Goal: Navigation & Orientation: Find specific page/section

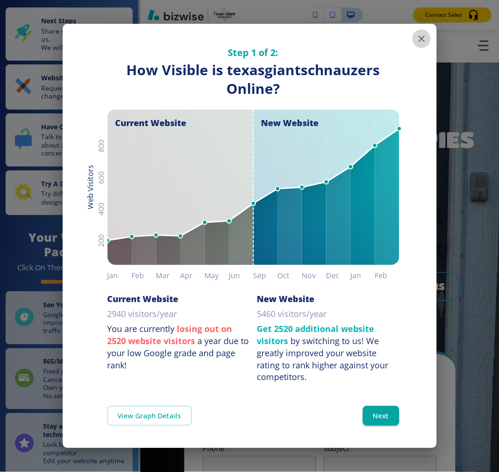
click at [421, 39] on icon "button" at bounding box center [421, 38] width 11 height 11
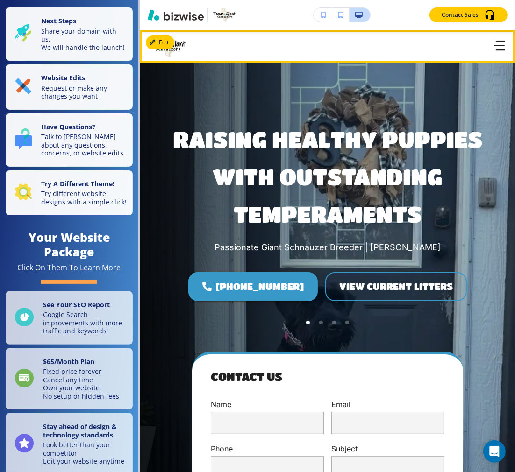
click at [494, 44] on icon "button" at bounding box center [499, 46] width 11 height 10
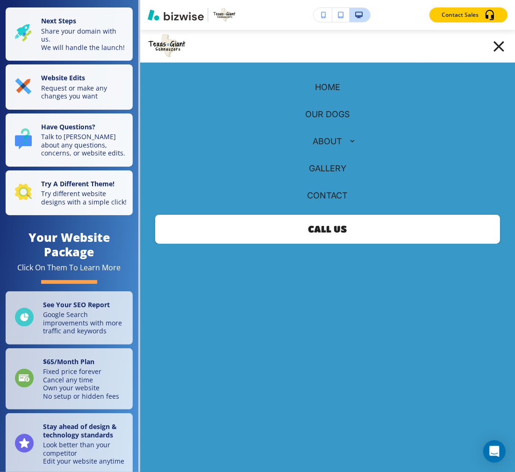
click at [307, 113] on p "OUR DOGS" at bounding box center [327, 114] width 45 height 12
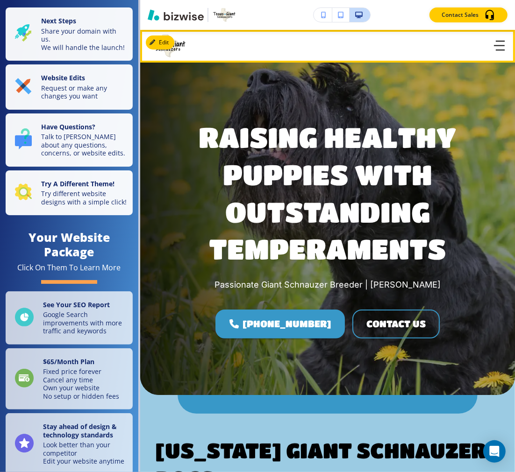
click at [494, 42] on icon "button" at bounding box center [499, 46] width 11 height 10
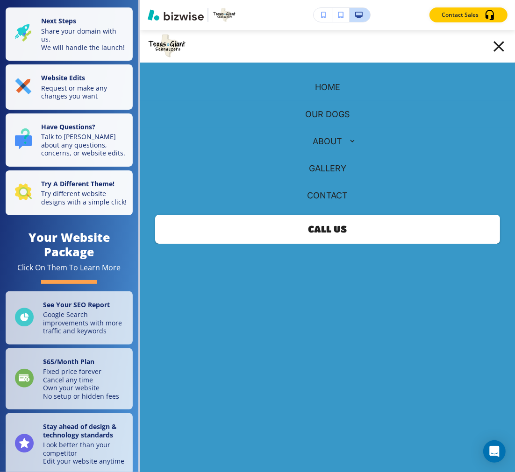
click at [314, 170] on p "GALLERY" at bounding box center [327, 169] width 37 height 12
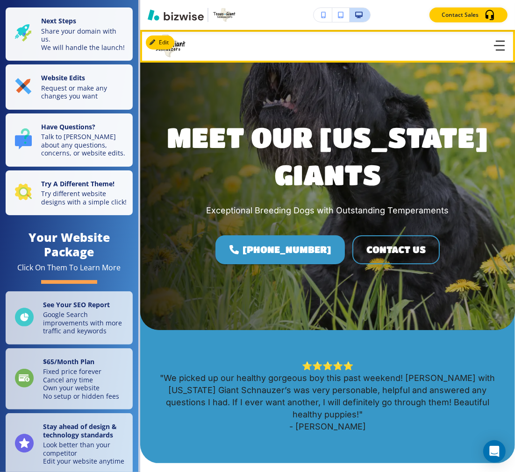
click at [494, 47] on icon "button" at bounding box center [499, 46] width 11 height 10
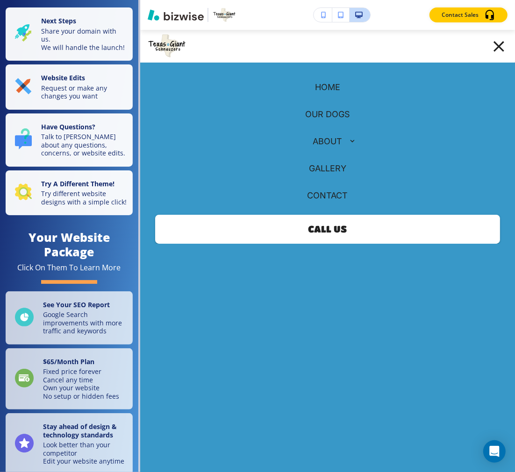
click at [318, 113] on p "OUR DOGS" at bounding box center [327, 114] width 45 height 12
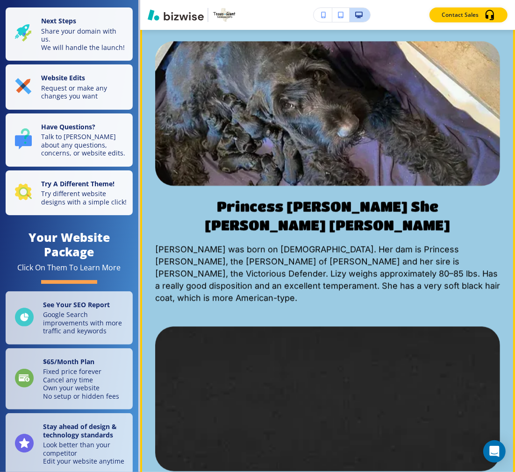
scroll to position [1298, 0]
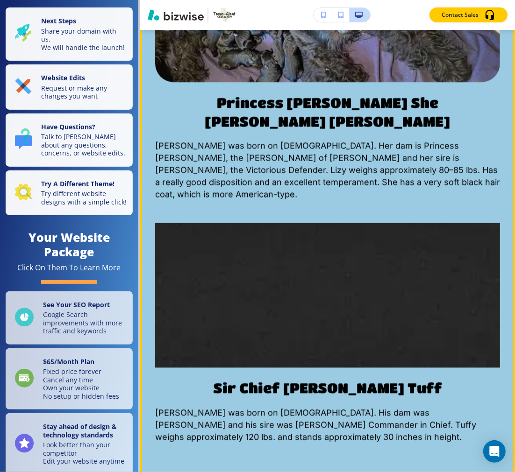
click at [273, 215] on img at bounding box center [327, 294] width 379 height 159
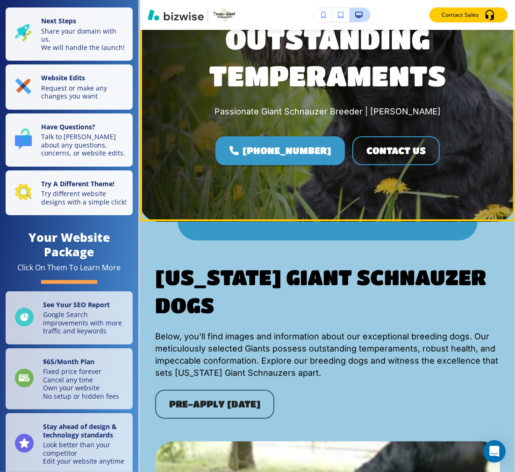
scroll to position [0, 0]
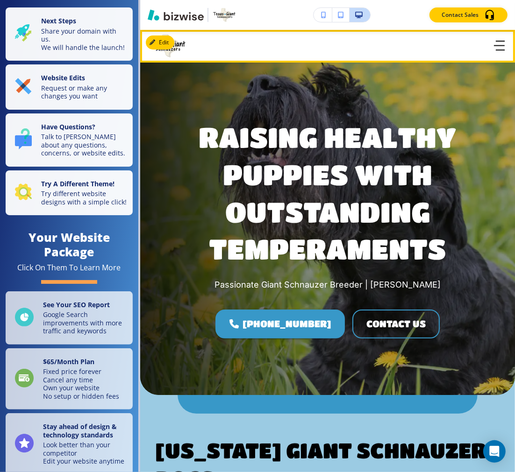
click at [494, 48] on icon "button" at bounding box center [499, 46] width 11 height 10
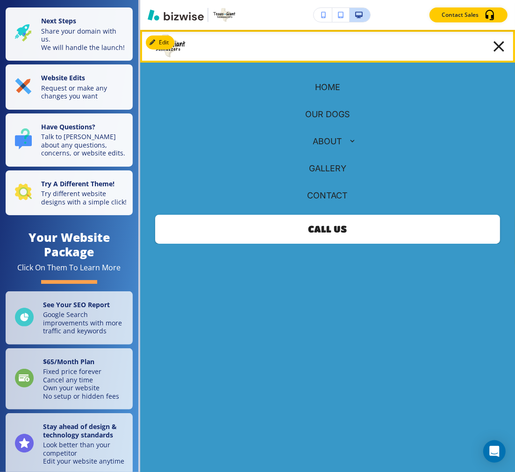
click at [493, 48] on icon "button" at bounding box center [498, 46] width 11 height 11
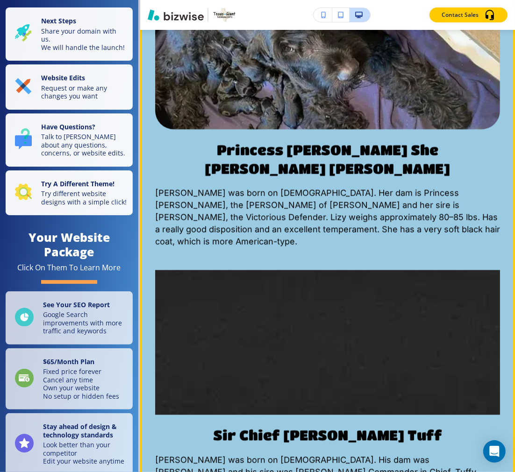
scroll to position [1349, 0]
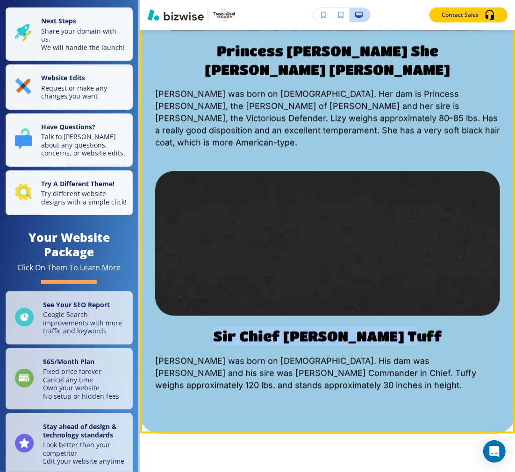
drag, startPoint x: 207, startPoint y: 240, endPoint x: 422, endPoint y: 240, distance: 214.9
click at [422, 327] on p "Sir Chief Eisenhower Tuff" at bounding box center [327, 336] width 345 height 19
click at [393, 356] on span "Tuffy was born on May 12, 2021. His dam was Vinca Lovely Black and his sire was…" at bounding box center [316, 373] width 323 height 34
drag, startPoint x: 417, startPoint y: 241, endPoint x: 254, endPoint y: 238, distance: 162.6
click at [217, 327] on p "Sir Chief Eisenhower Tuff" at bounding box center [327, 336] width 345 height 19
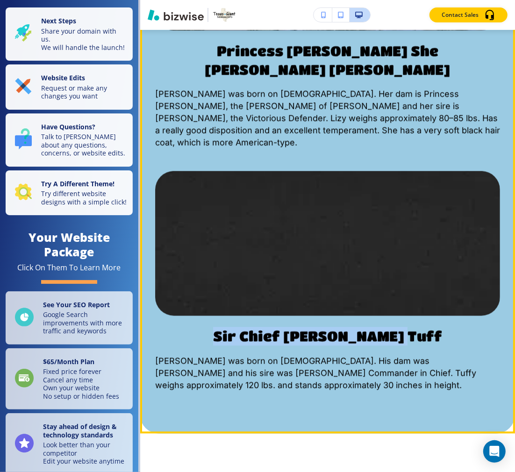
click at [314, 328] on span "Sir Chief Eisenhower Tuff" at bounding box center [327, 336] width 229 height 16
click at [343, 356] on span "Tuffy was born on May 12, 2021. His dam was Vinca Lovely Black and his sire was…" at bounding box center [316, 373] width 323 height 34
drag, startPoint x: 267, startPoint y: 243, endPoint x: 454, endPoint y: 241, distance: 187.4
click at [454, 327] on p "Sir Chief Eisenhower Tuff" at bounding box center [327, 336] width 345 height 19
click at [434, 327] on p "Sir Chief Eisenhower Tuff" at bounding box center [327, 336] width 345 height 19
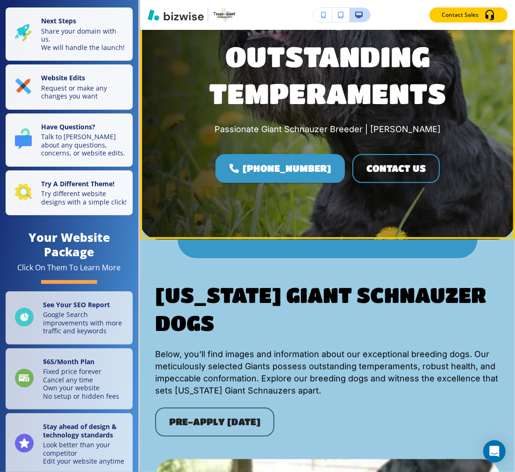
scroll to position [0, 0]
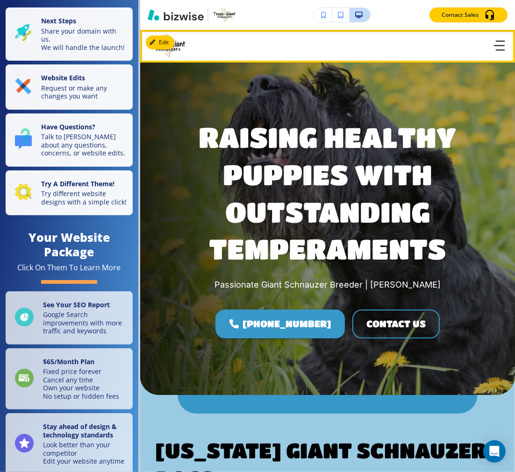
click at [494, 43] on icon "button" at bounding box center [499, 46] width 11 height 10
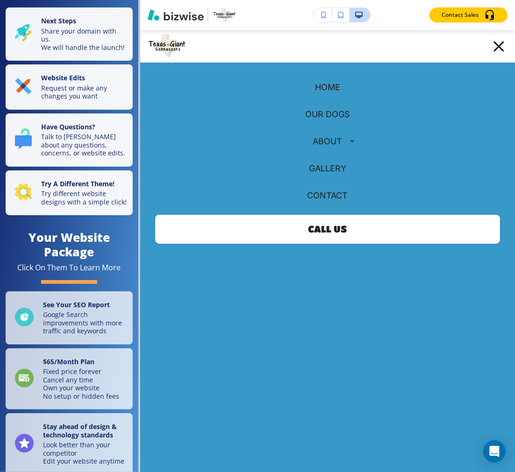
click at [328, 164] on p "GALLERY" at bounding box center [327, 169] width 37 height 12
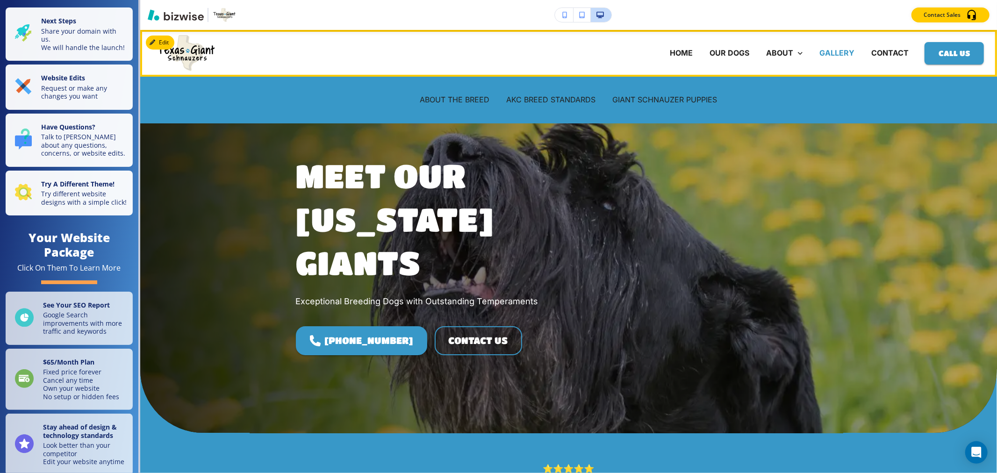
click at [498, 53] on p "GALLERY" at bounding box center [836, 53] width 35 height 11
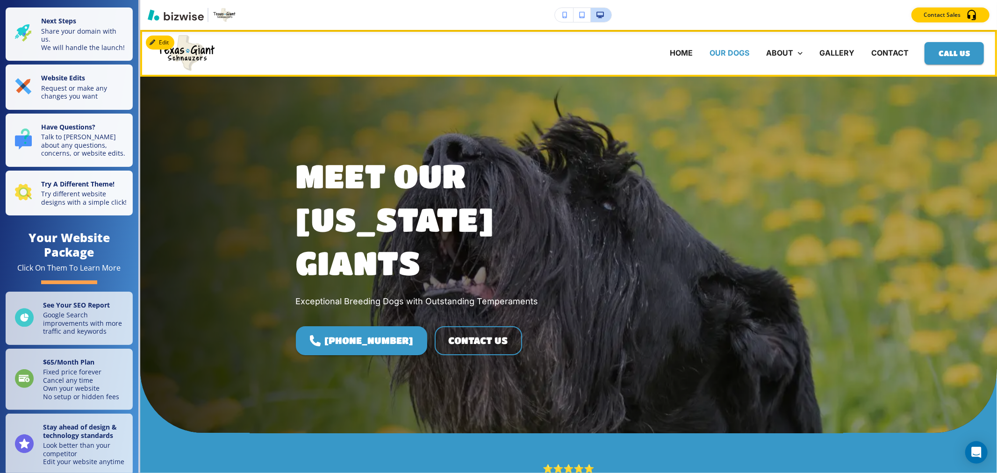
click at [498, 50] on p "OUR DOGS" at bounding box center [729, 53] width 40 height 11
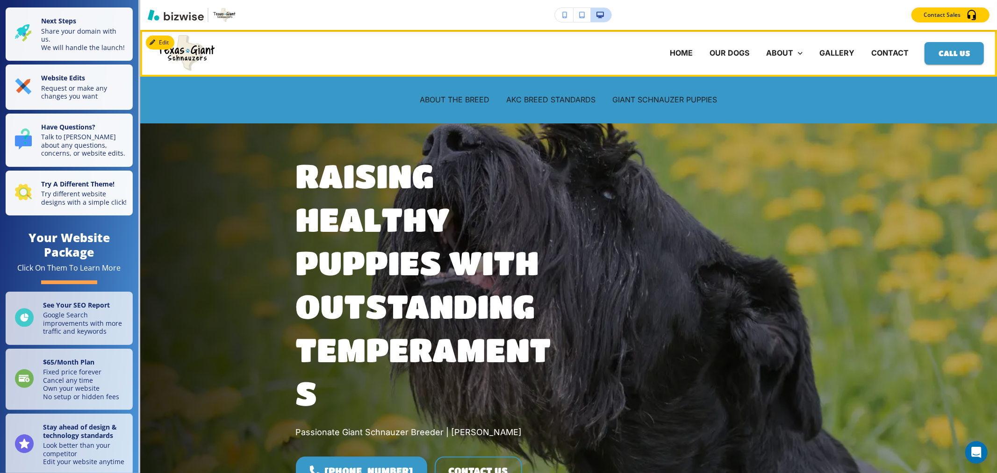
click at [498, 47] on div "GALLERY" at bounding box center [837, 53] width 52 height 37
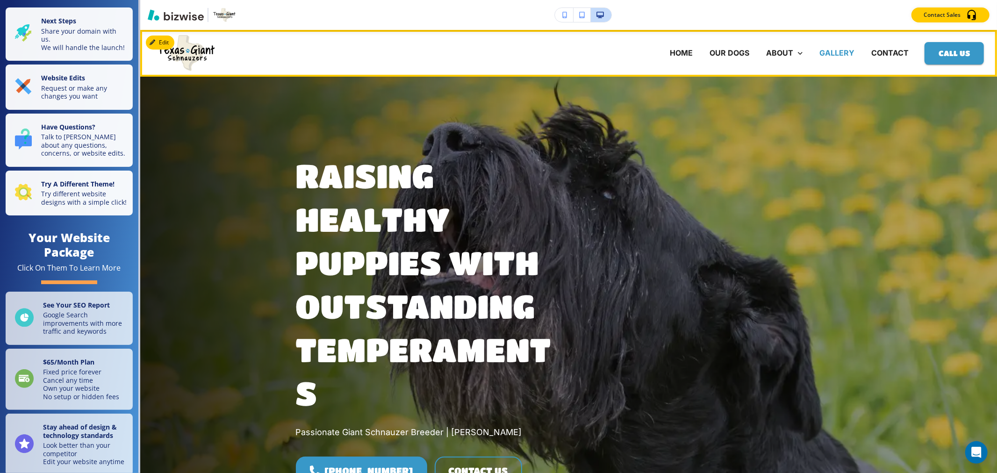
click at [498, 52] on p "GALLERY" at bounding box center [836, 53] width 35 height 11
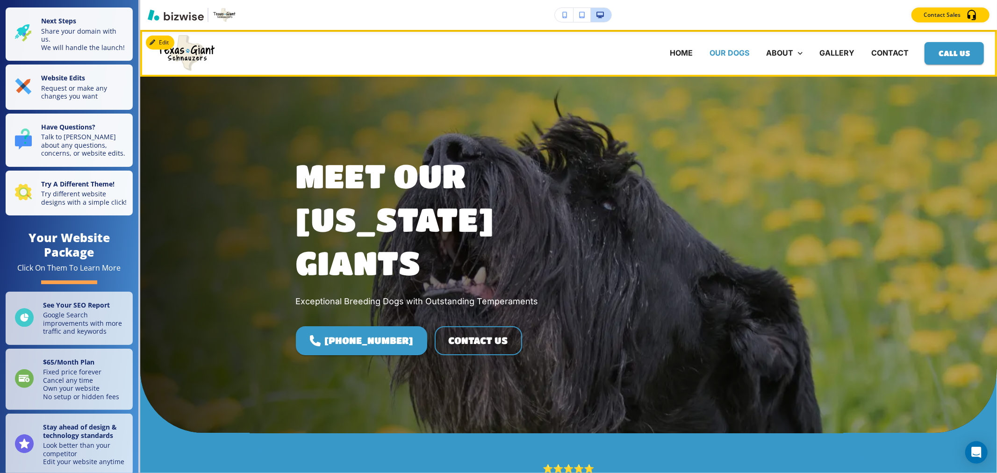
click at [498, 55] on p "OUR DOGS" at bounding box center [729, 53] width 40 height 11
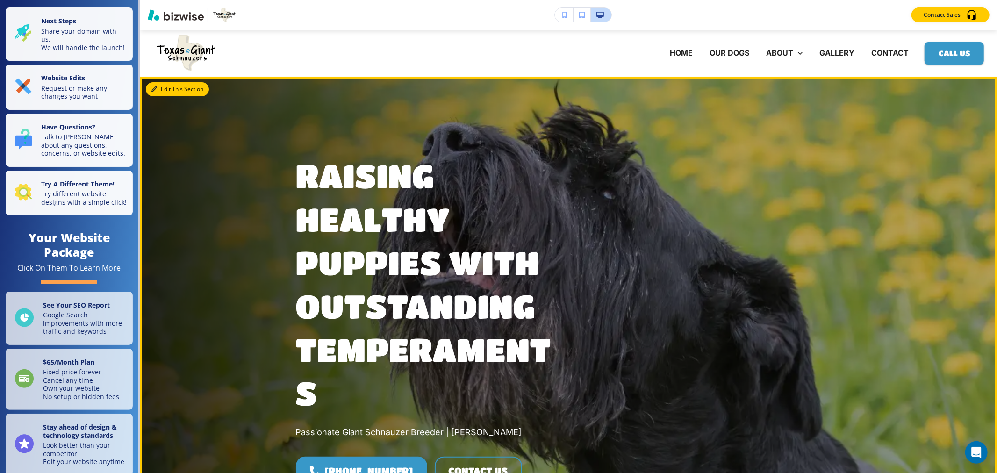
click at [157, 89] on button "Edit This Section" at bounding box center [177, 89] width 63 height 14
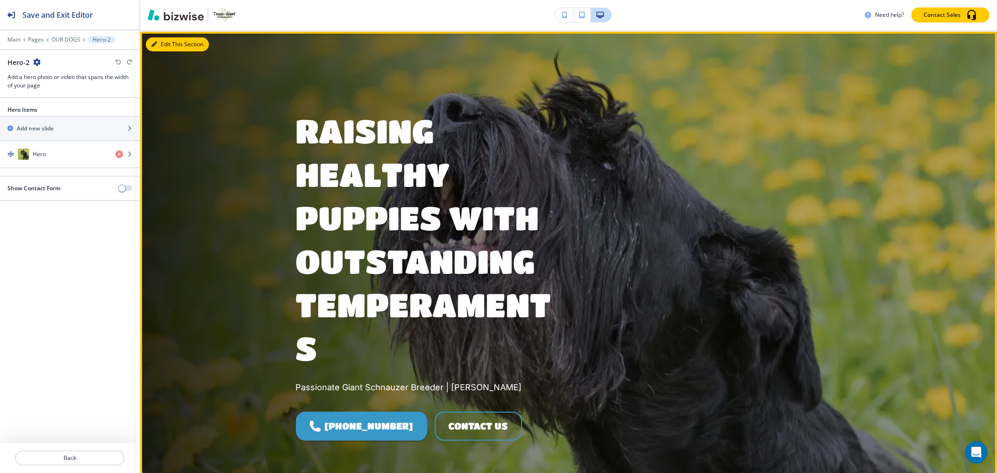
scroll to position [47, 0]
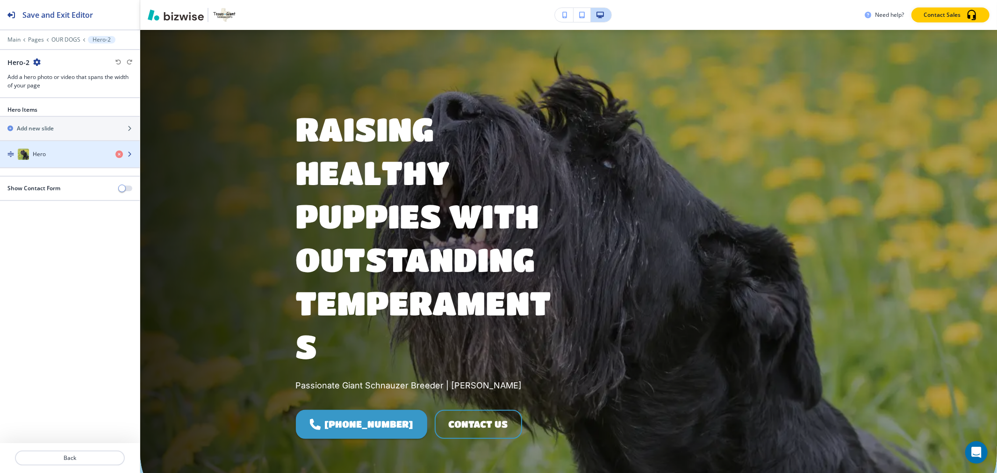
click at [61, 151] on div "Hero" at bounding box center [54, 154] width 108 height 11
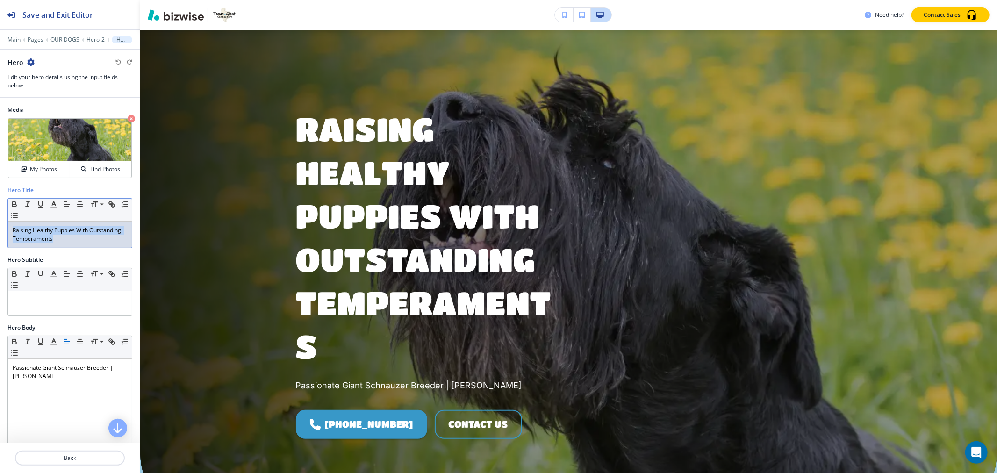
drag, startPoint x: 103, startPoint y: 241, endPoint x: 0, endPoint y: 221, distance: 104.6
click at [0, 221] on div "Hero Title Small Normal Large Huge Raising Healthy Puppies With Outstanding Tem…" at bounding box center [70, 221] width 140 height 70
click at [98, 214] on span at bounding box center [101, 217] width 21 height 11
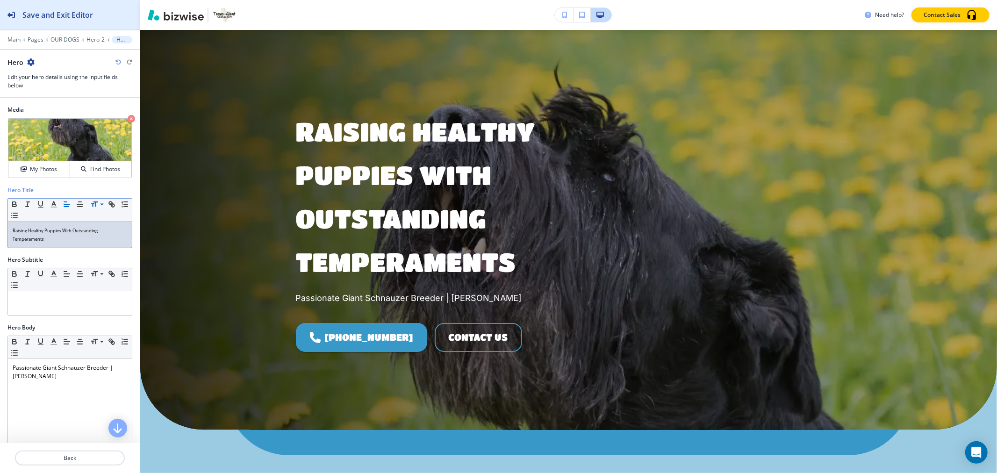
click at [71, 19] on h2 "Save and Exit Editor" at bounding box center [57, 14] width 71 height 11
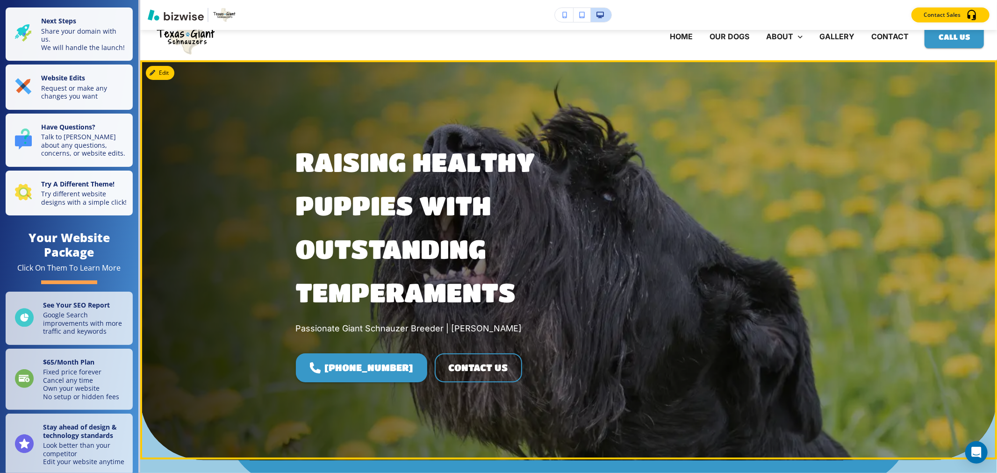
scroll to position [0, 0]
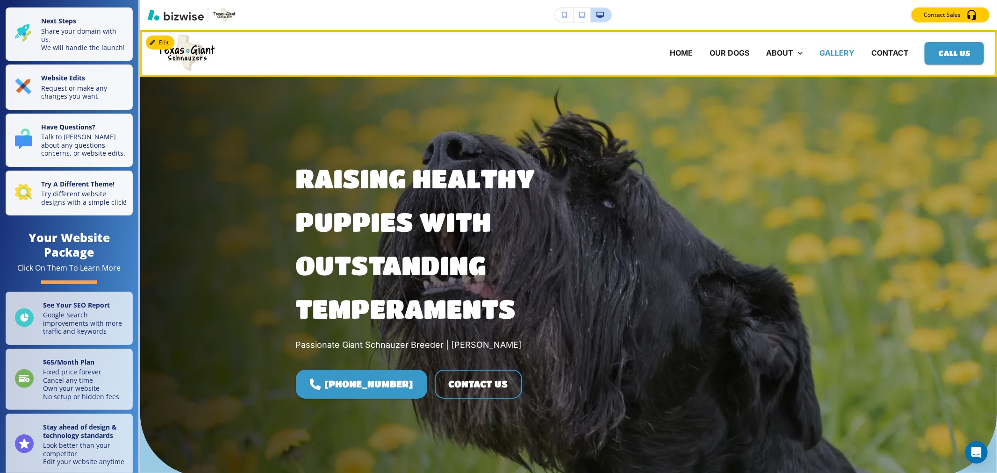
click at [498, 50] on p "GALLERY" at bounding box center [836, 53] width 35 height 11
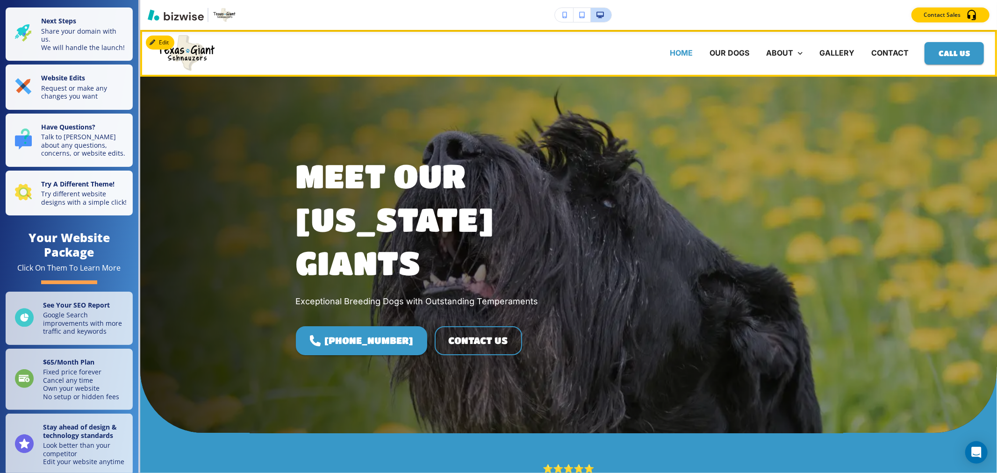
click at [498, 50] on p "HOME" at bounding box center [681, 53] width 23 height 11
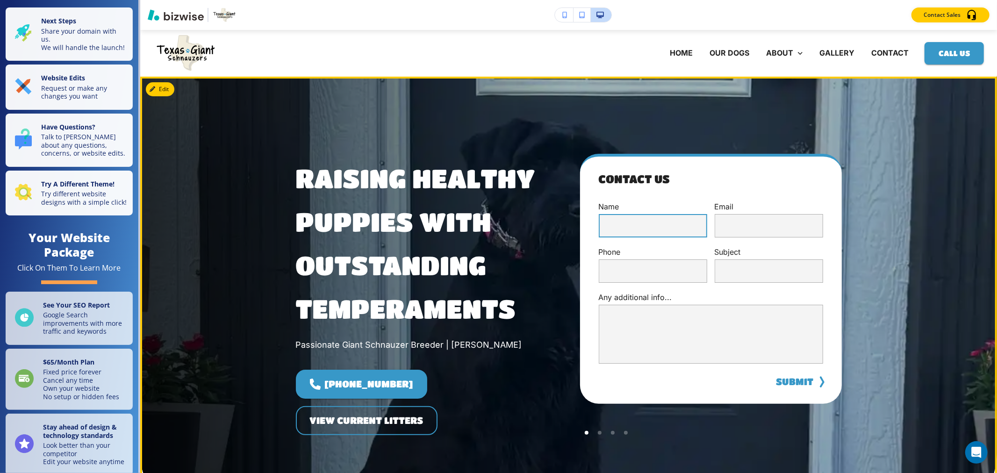
click at [498, 220] on input "text" at bounding box center [653, 225] width 108 height 23
click at [498, 227] on input "text" at bounding box center [768, 225] width 108 height 23
click at [498, 267] on input "text" at bounding box center [653, 270] width 108 height 23
click at [498, 260] on input "text" at bounding box center [768, 270] width 108 height 23
click at [498, 325] on textarea at bounding box center [710, 334] width 207 height 43
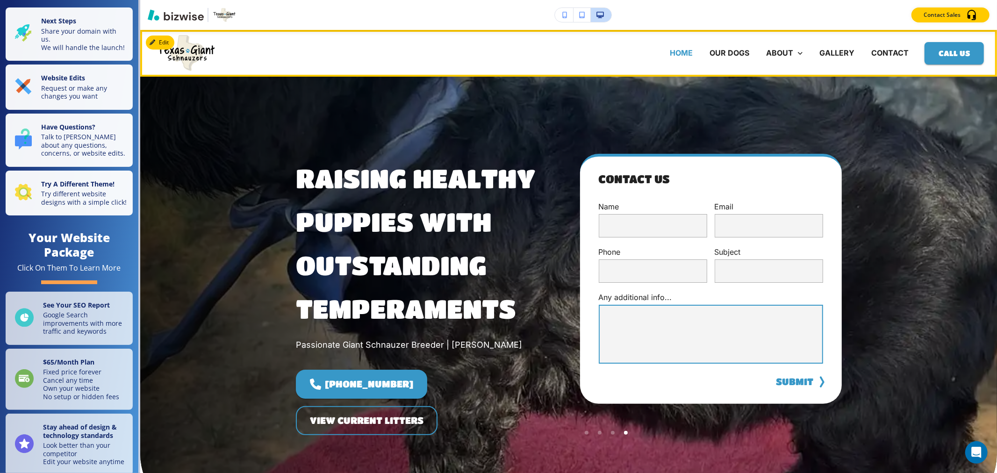
click at [498, 57] on p "HOME" at bounding box center [681, 53] width 23 height 11
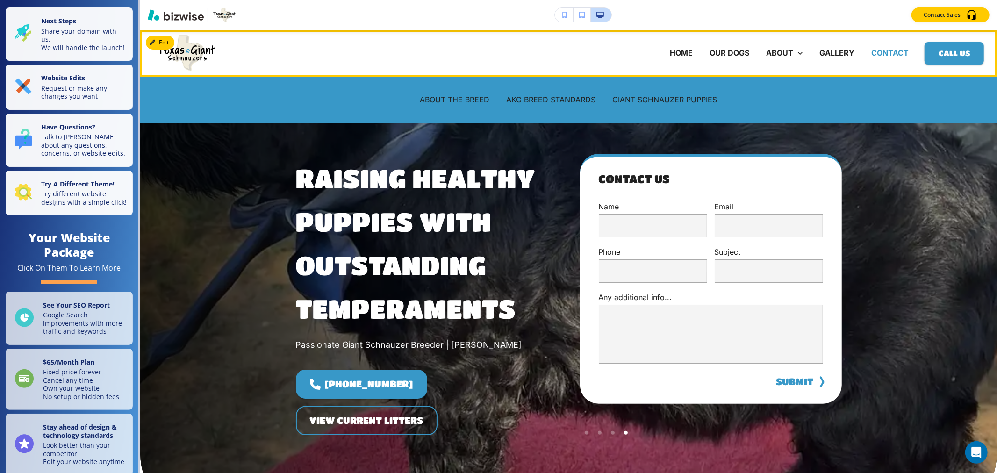
click at [498, 50] on p "CONTACT" at bounding box center [889, 53] width 37 height 11
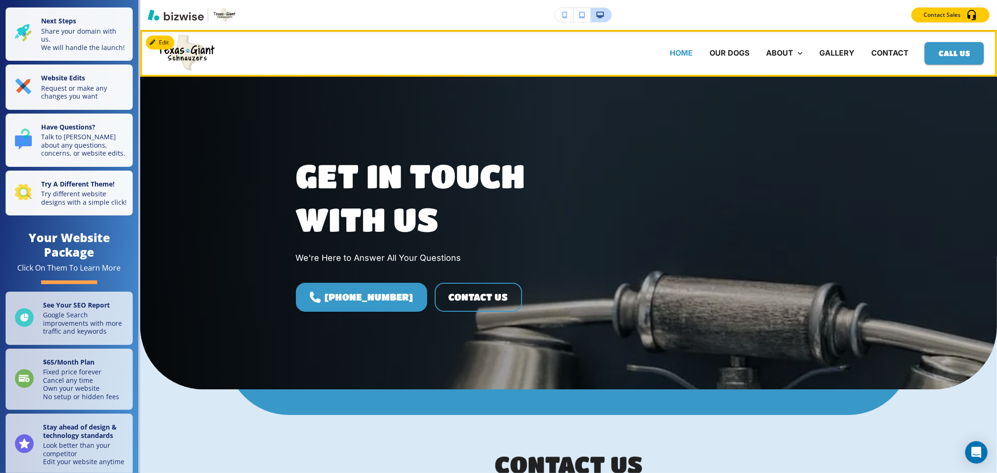
click at [498, 51] on p "HOME" at bounding box center [681, 53] width 23 height 11
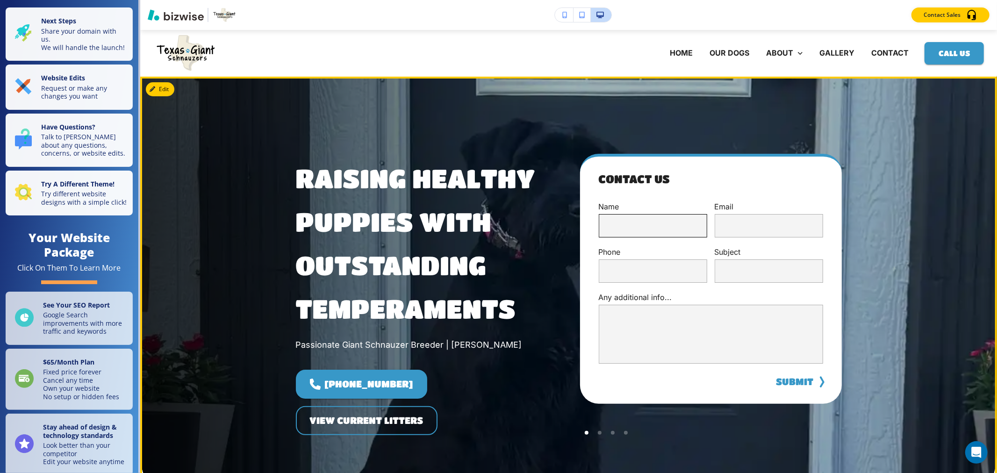
click at [498, 222] on input "text" at bounding box center [653, 225] width 108 height 23
click at [498, 433] on div at bounding box center [599, 432] width 13 height 13
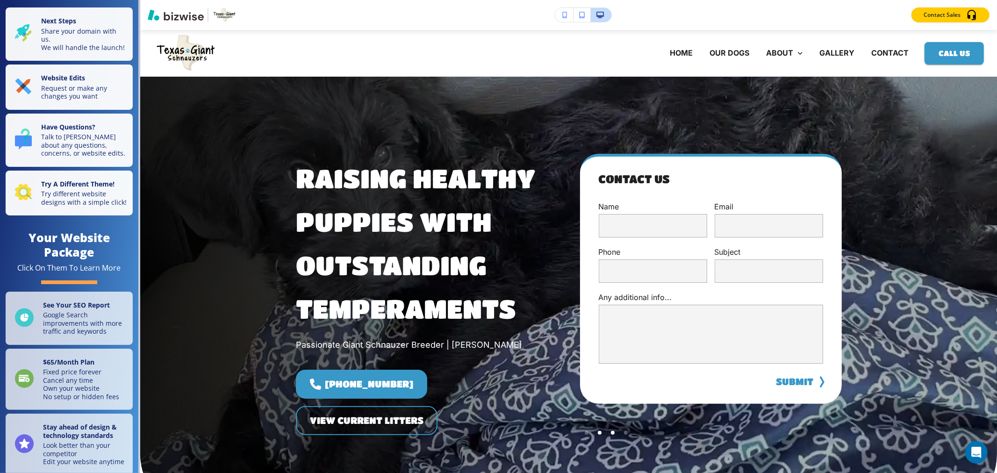
click at [498, 432] on div at bounding box center [612, 432] width 13 height 13
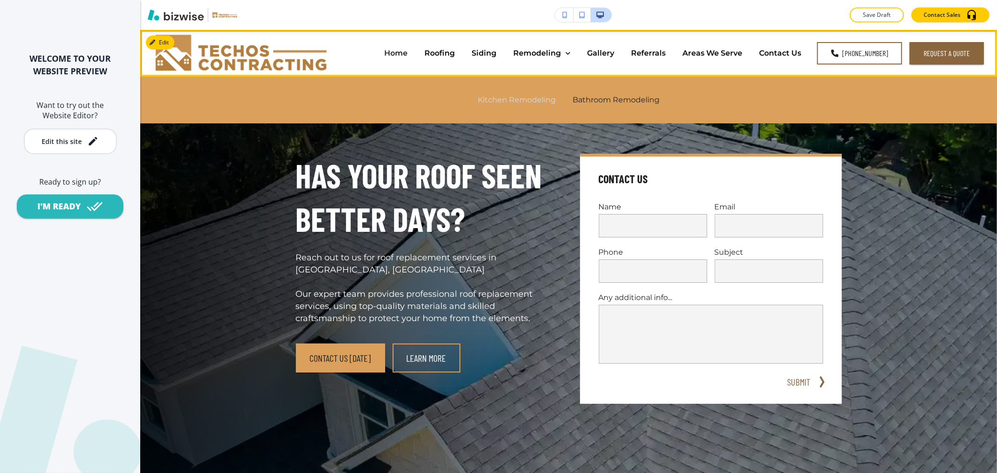
click at [521, 96] on p "Kitchen Remodeling" at bounding box center [517, 99] width 78 height 11
